Goal: Information Seeking & Learning: Learn about a topic

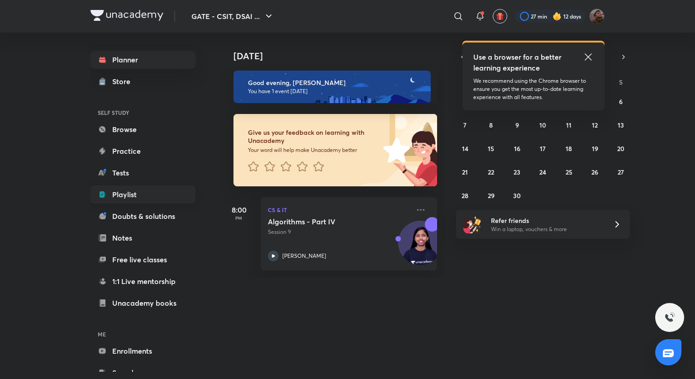
click at [161, 198] on link "Playlist" at bounding box center [142, 194] width 105 height 18
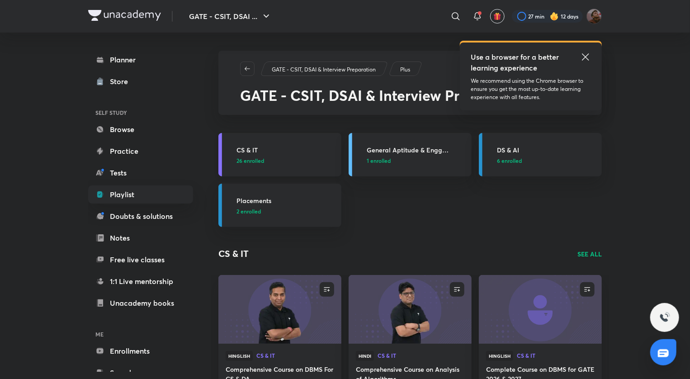
click at [277, 153] on h3 "CS & IT" at bounding box center [285, 149] width 99 height 9
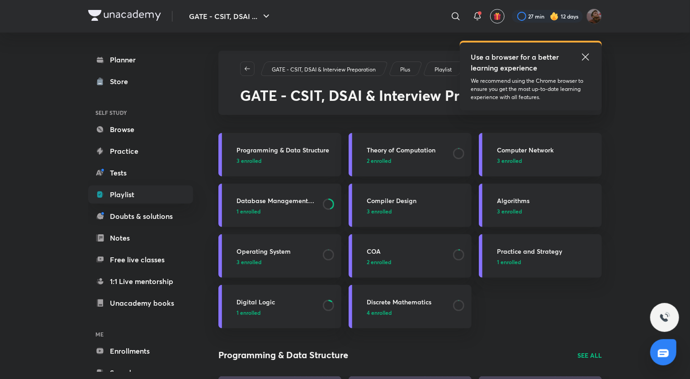
click at [308, 197] on h3 "Database Management System" at bounding box center [276, 200] width 81 height 9
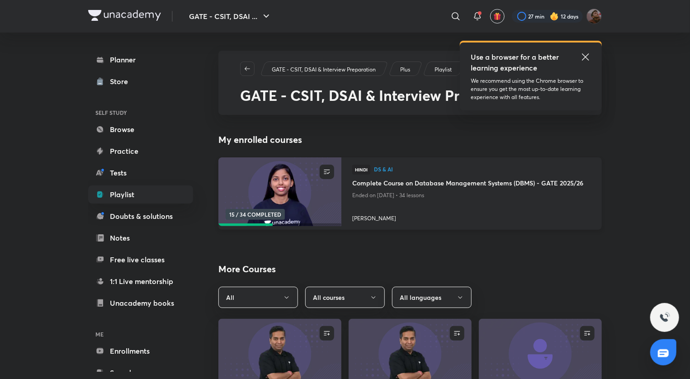
click at [347, 205] on div "Hindi DS & AI Complete Course on Database Management Systems (DBMS) - GATE 2025…" at bounding box center [471, 193] width 260 height 72
click at [327, 216] on img at bounding box center [279, 192] width 125 height 70
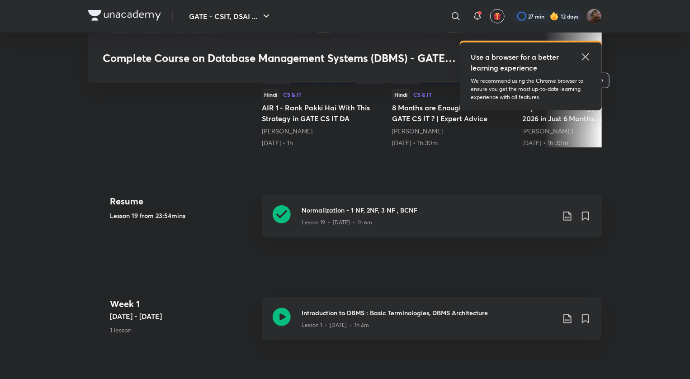
scroll to position [353, 0]
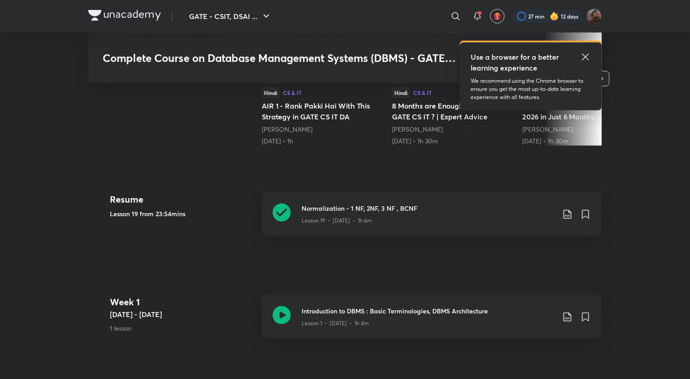
click at [327, 217] on p "Lesson 19 • [DATE] • 1h 6m" at bounding box center [337, 221] width 71 height 8
